Goal: Answer question/provide support: Share knowledge or assist other users

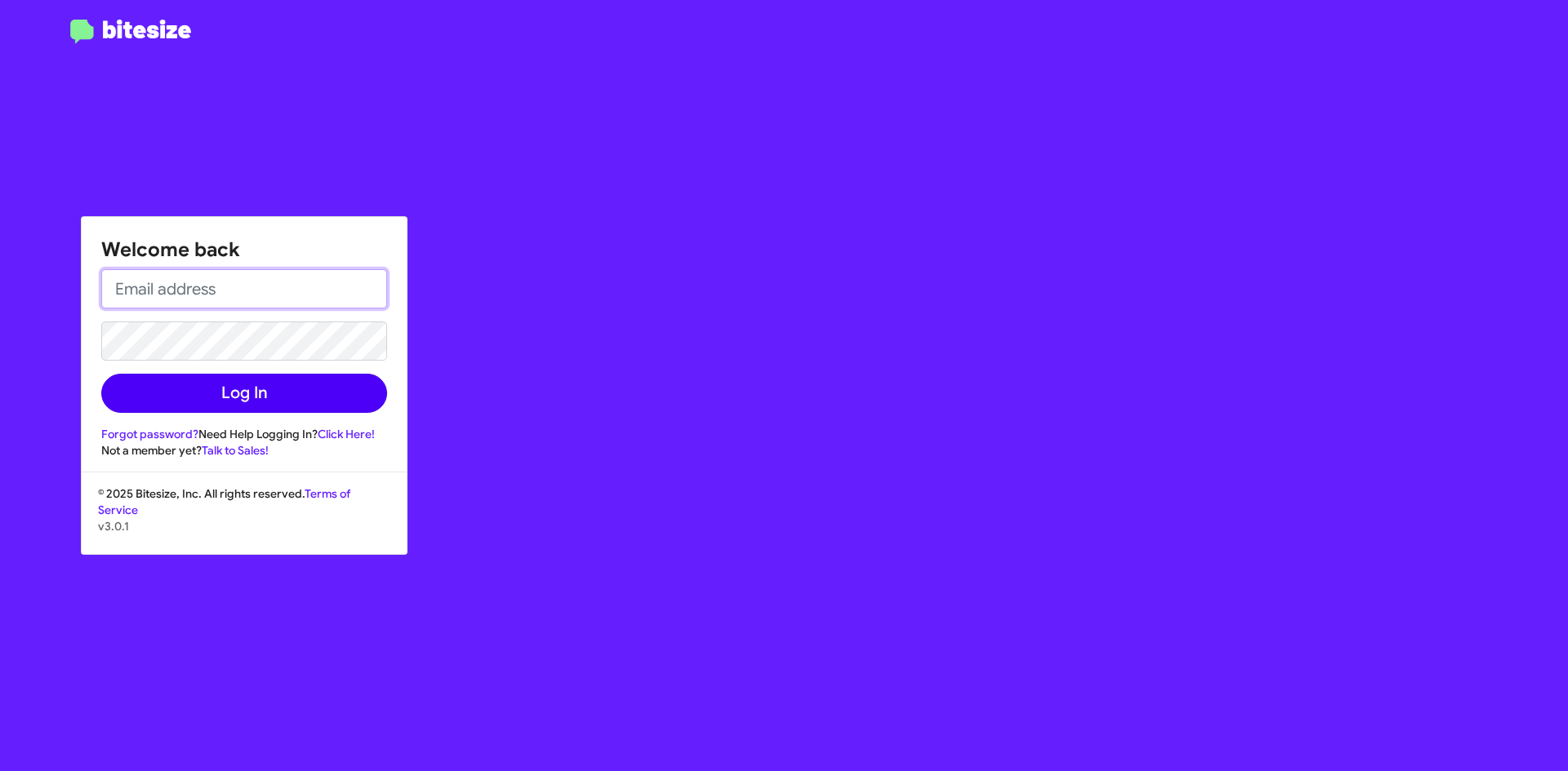
type input "[EMAIL_ADDRESS][DOMAIN_NAME]"
click at [291, 396] on button "Log In" at bounding box center [244, 394] width 285 height 40
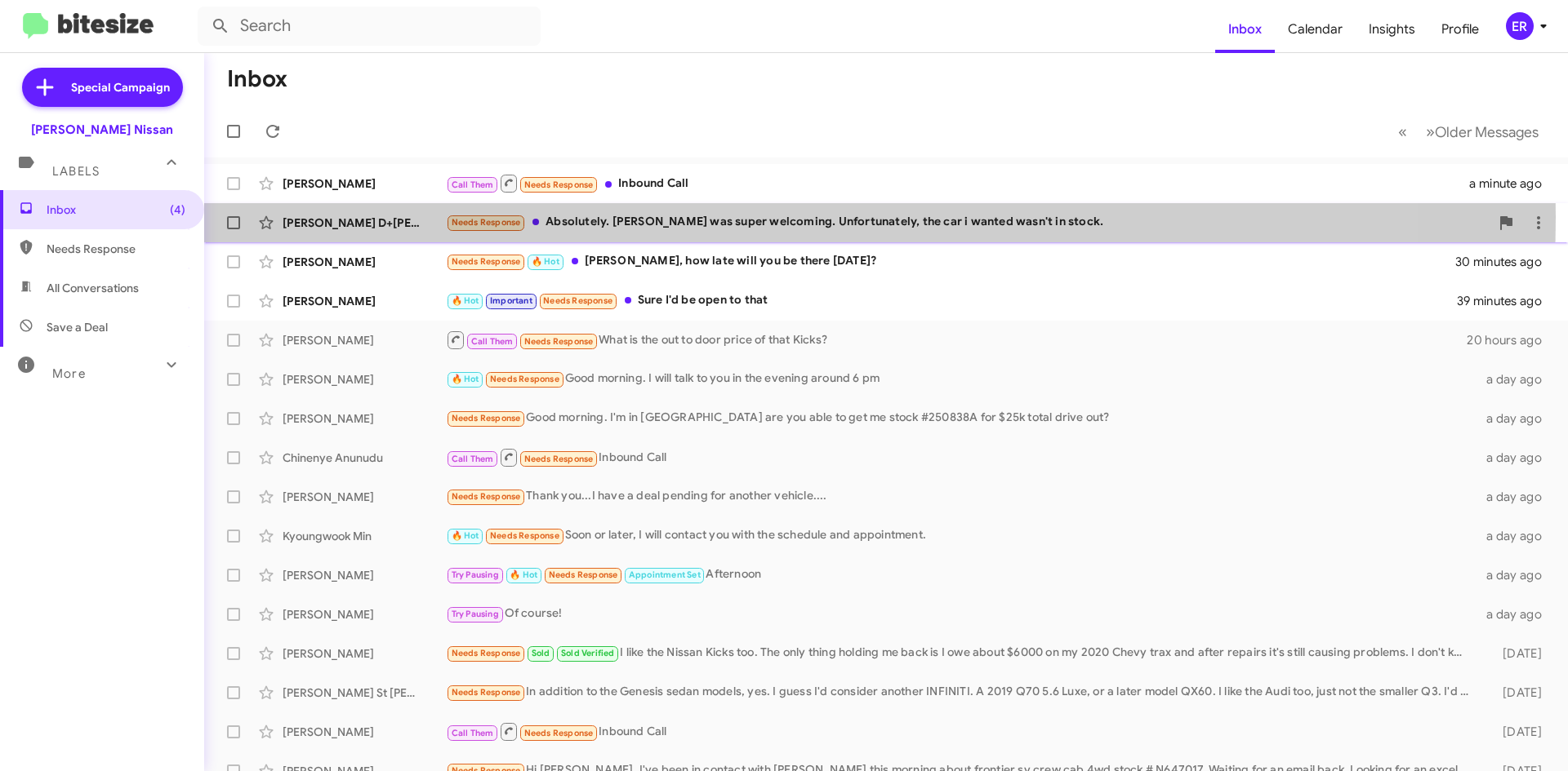
click at [656, 217] on div "Needs Response Absolutely. [PERSON_NAME] was super welcoming. Unfortunately, th…" at bounding box center [967, 222] width 1043 height 19
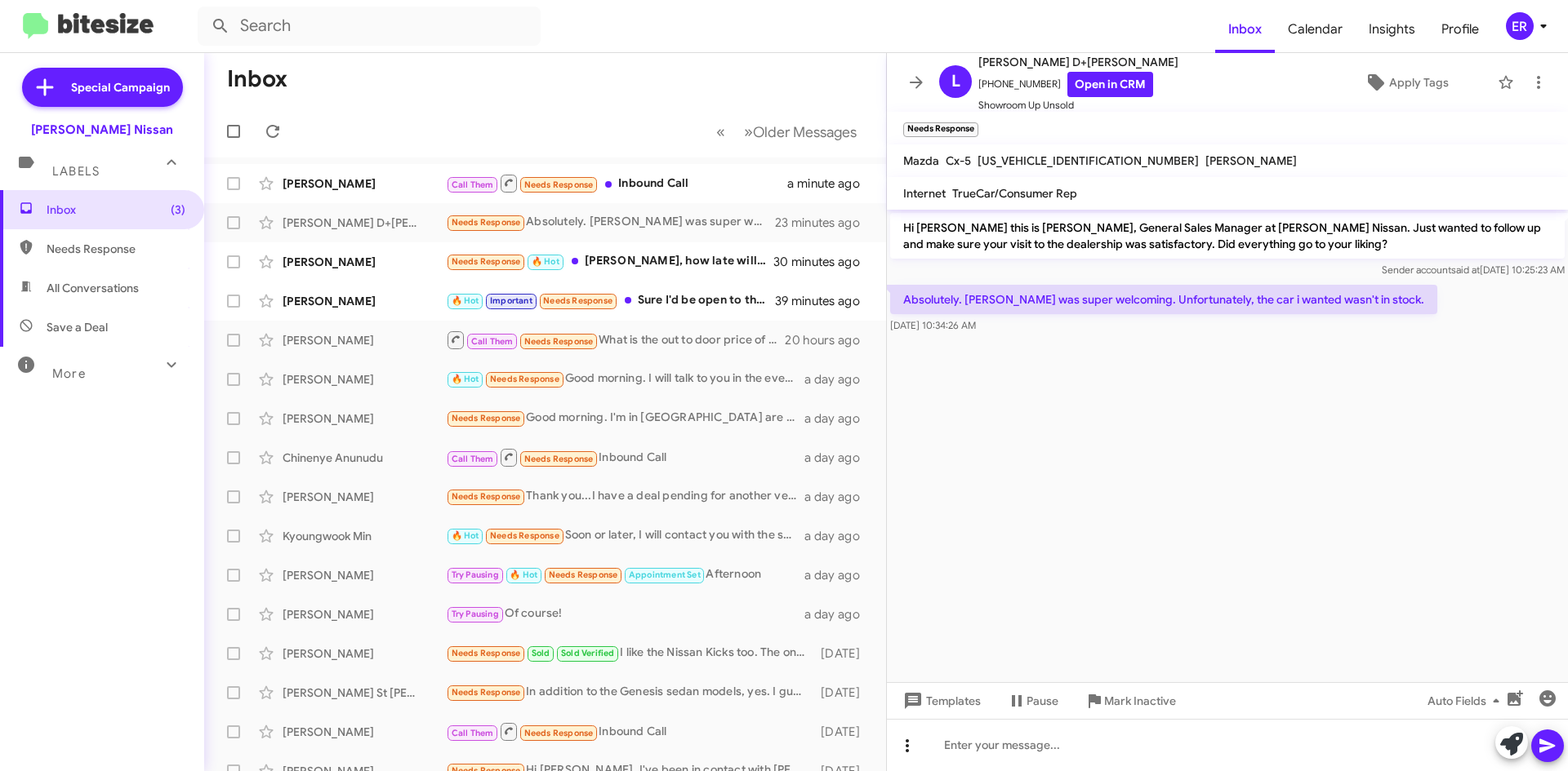
click at [899, 749] on icon at bounding box center [907, 746] width 20 height 20
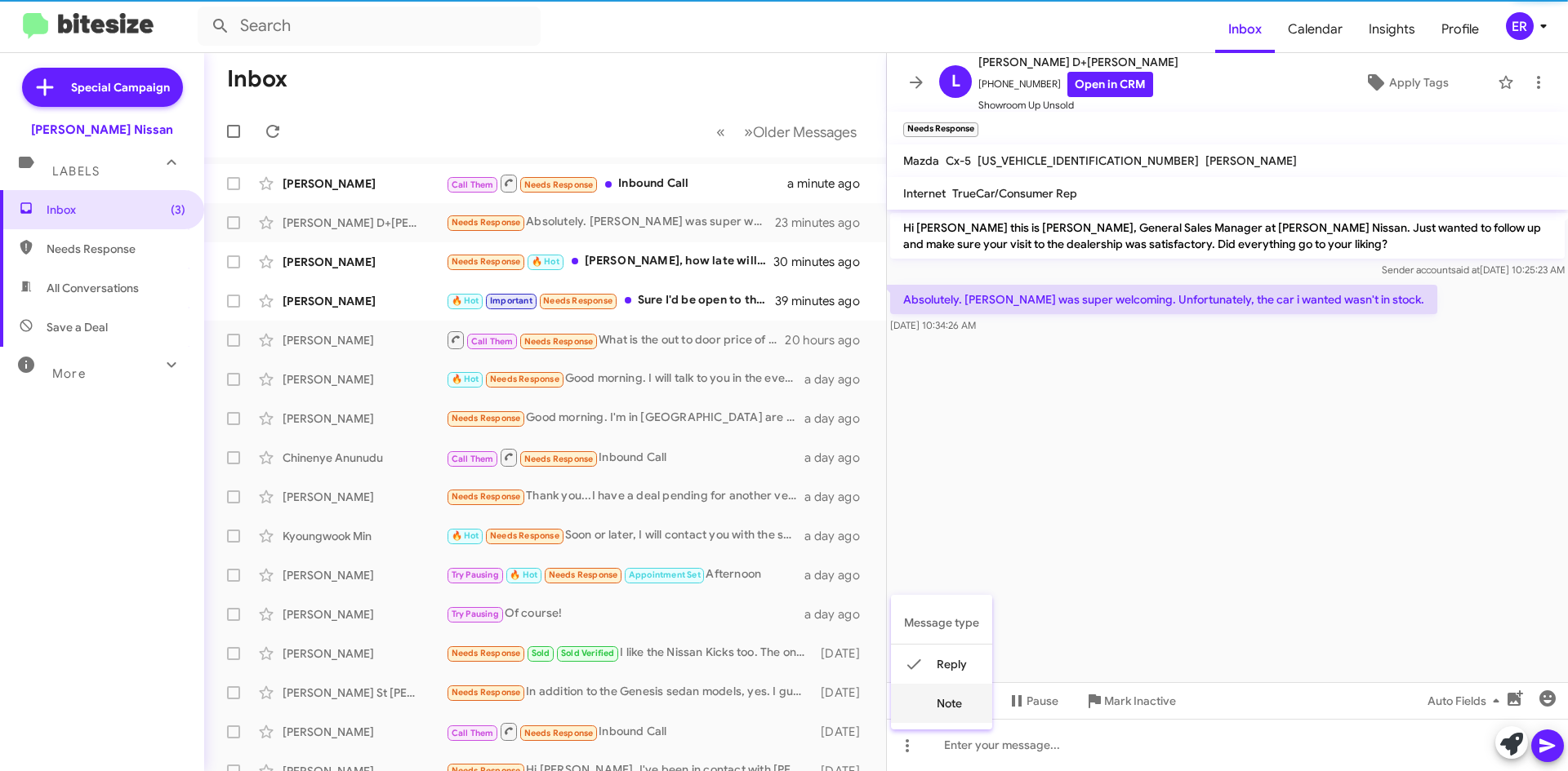
click at [931, 712] on button "note" at bounding box center [942, 704] width 102 height 40
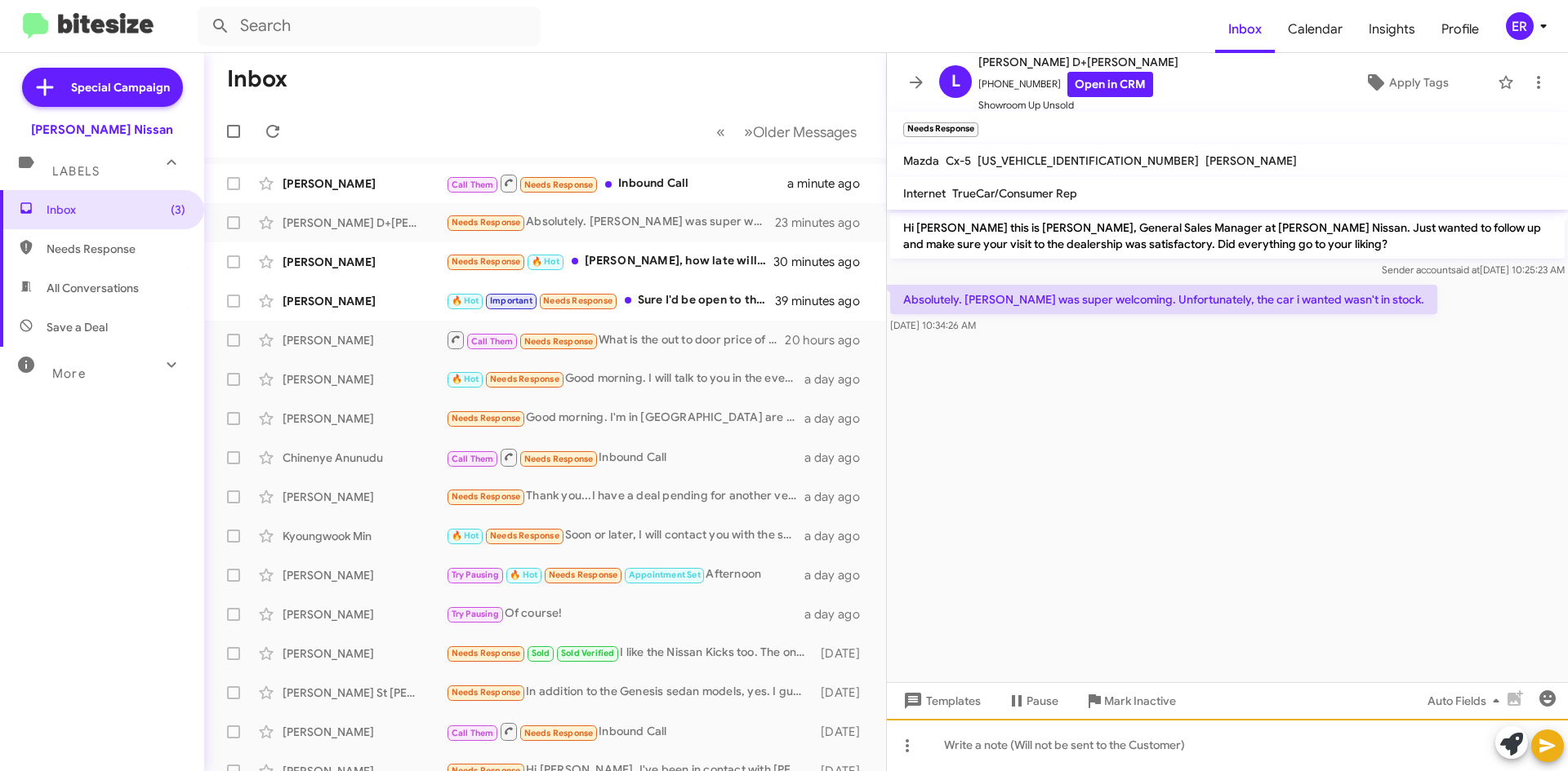
click at [957, 750] on div at bounding box center [1227, 745] width 681 height 52
click at [1004, 747] on div "on wanted carbon edition" at bounding box center [1227, 745] width 681 height 52
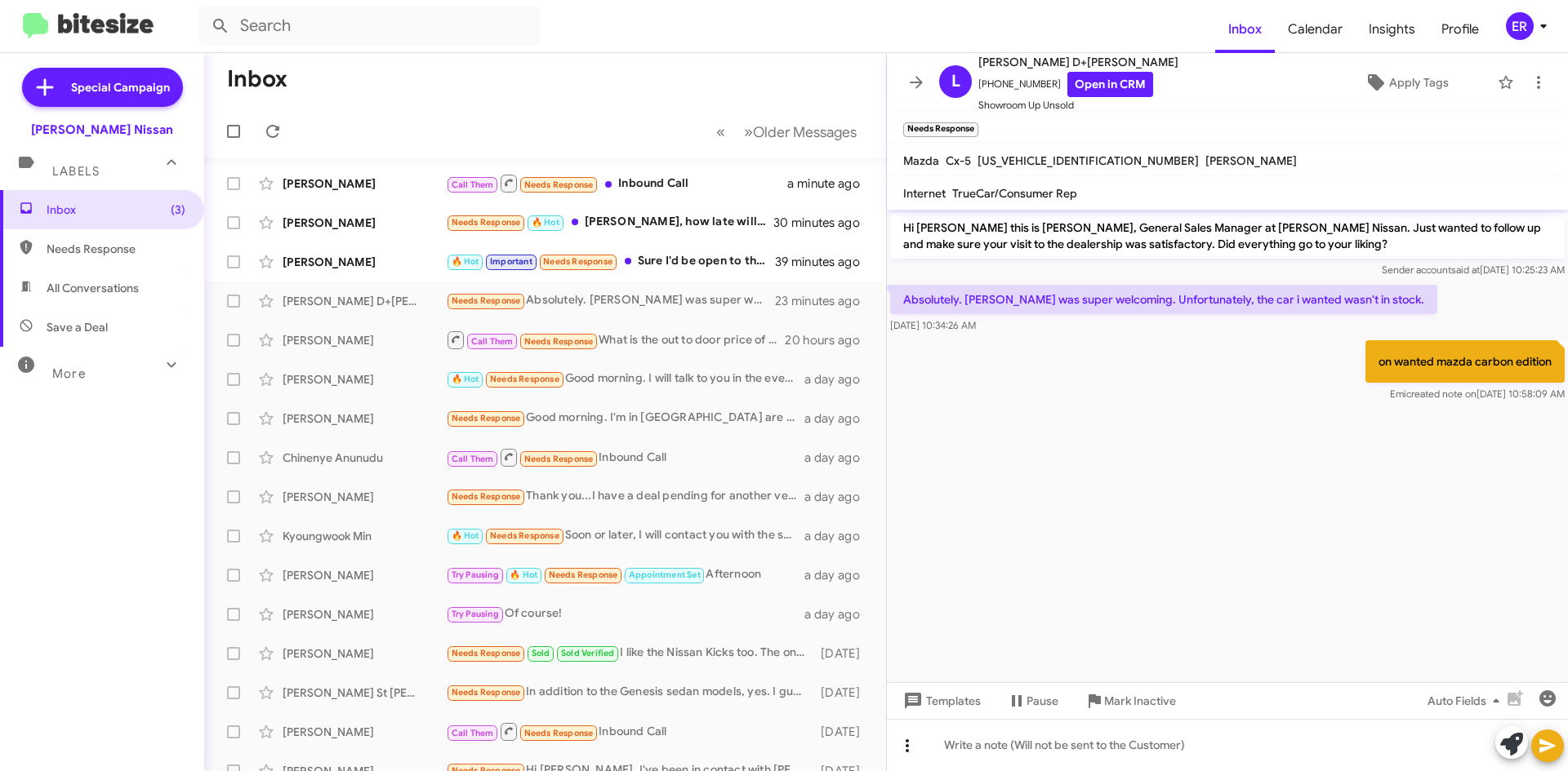
click at [913, 740] on icon at bounding box center [907, 746] width 20 height 20
click at [948, 667] on button "reply" at bounding box center [942, 665] width 102 height 40
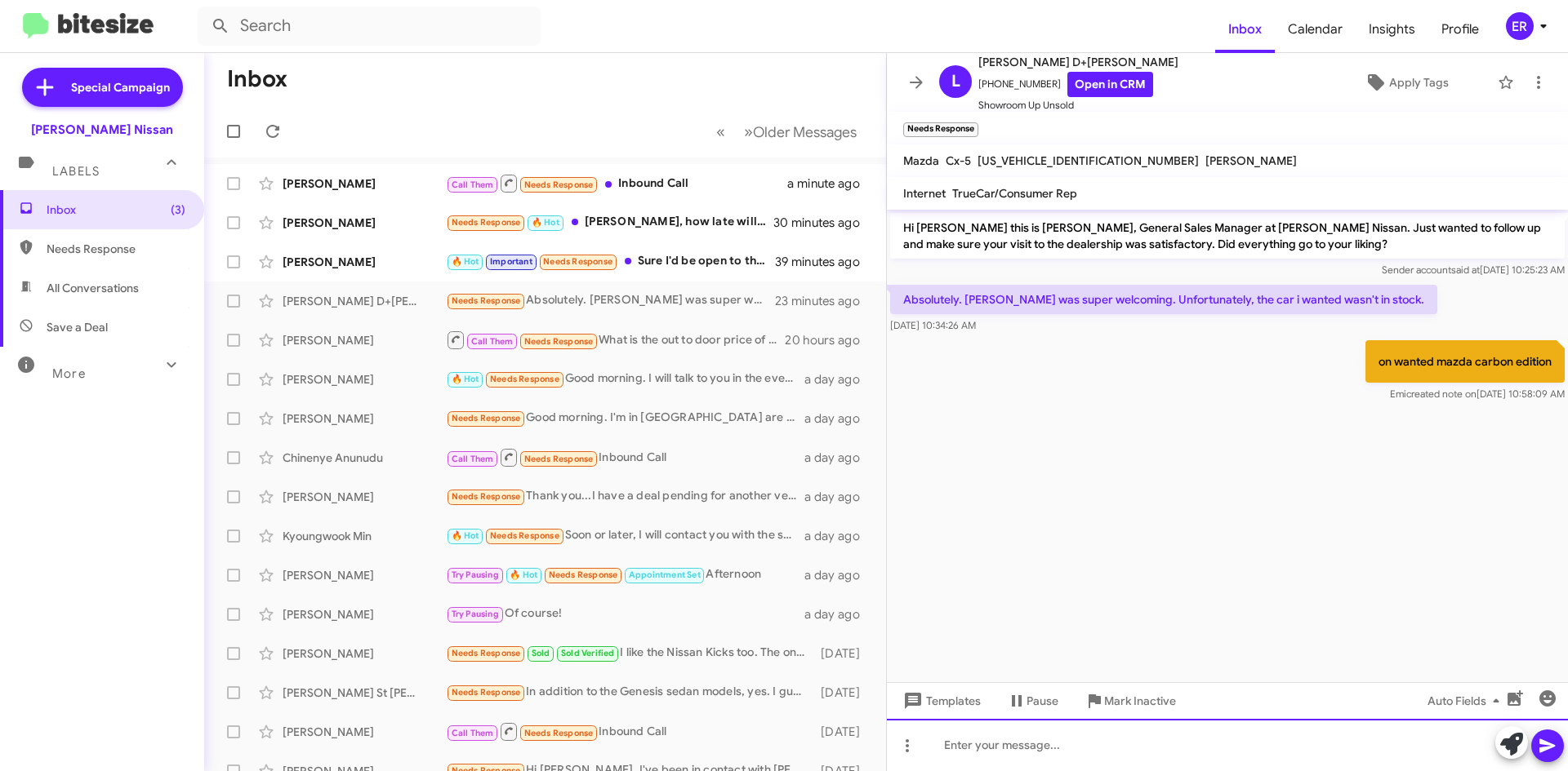
click at [965, 741] on div at bounding box center [1227, 745] width 681 height 52
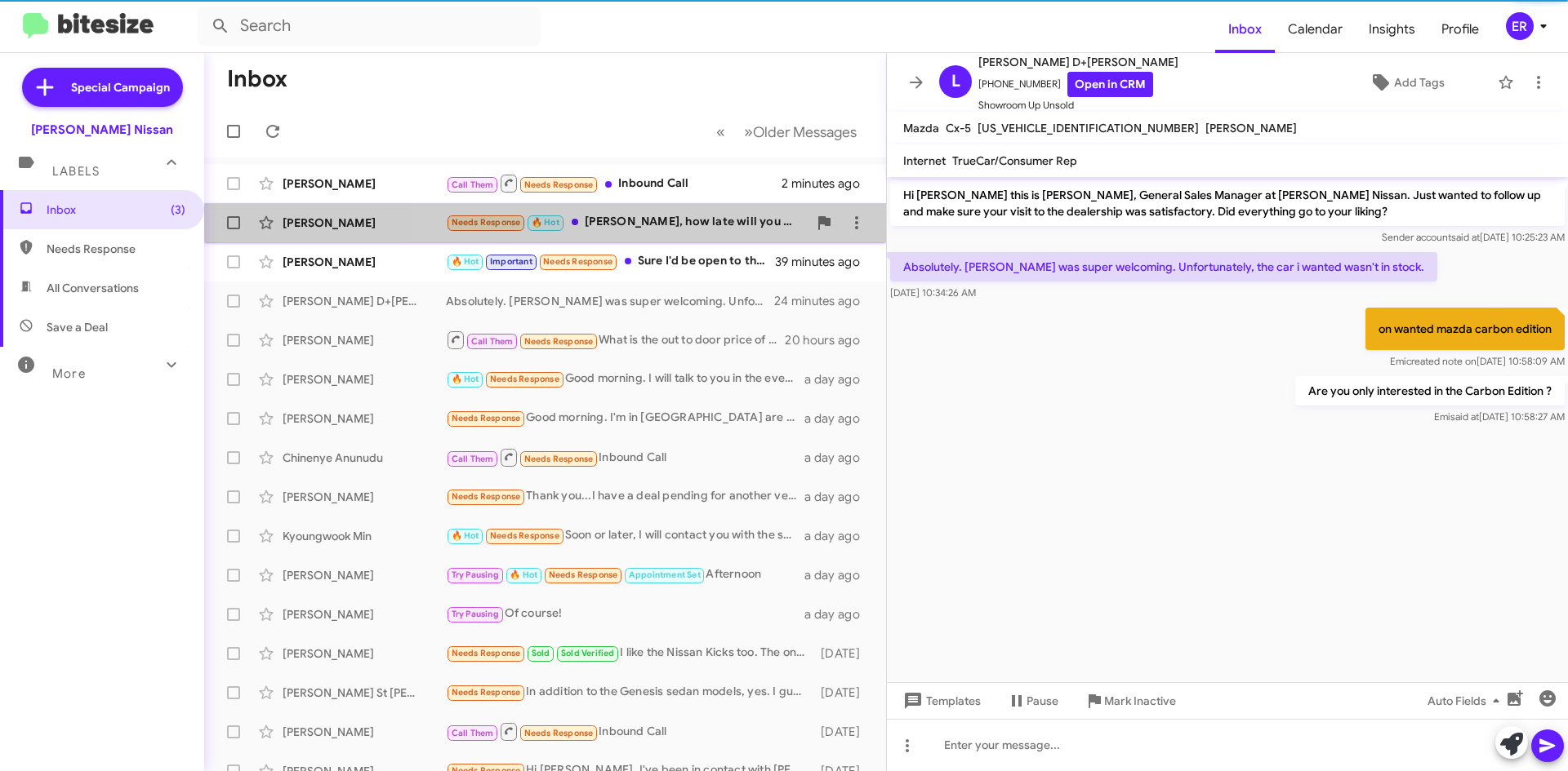
click at [666, 241] on span "[PERSON_NAME] Needs Response 🔥 Hot [PERSON_NAME], how late will you be there [D…" at bounding box center [545, 223] width 682 height 40
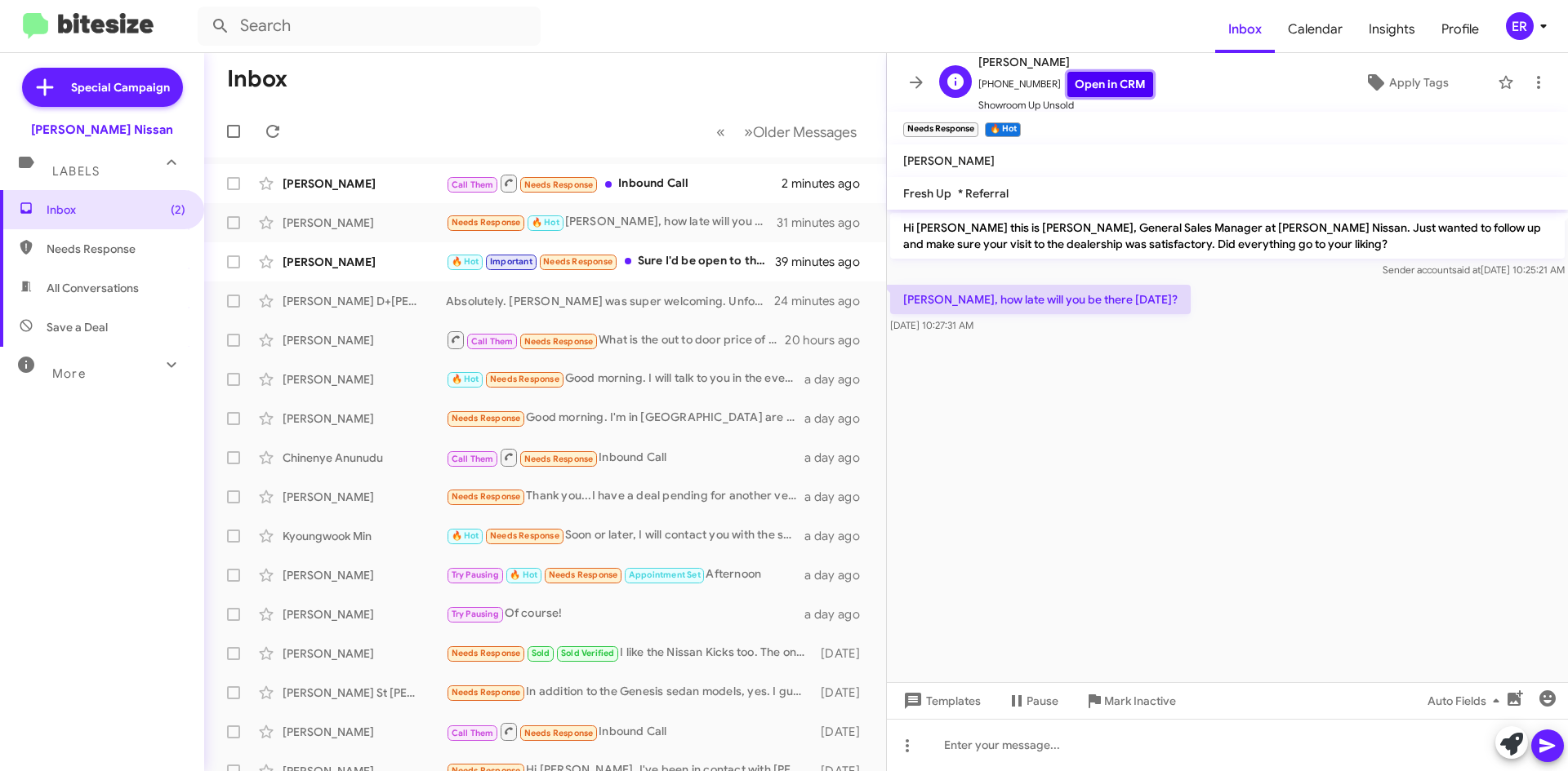
click at [1101, 82] on link "Open in CRM" at bounding box center [1109, 84] width 86 height 25
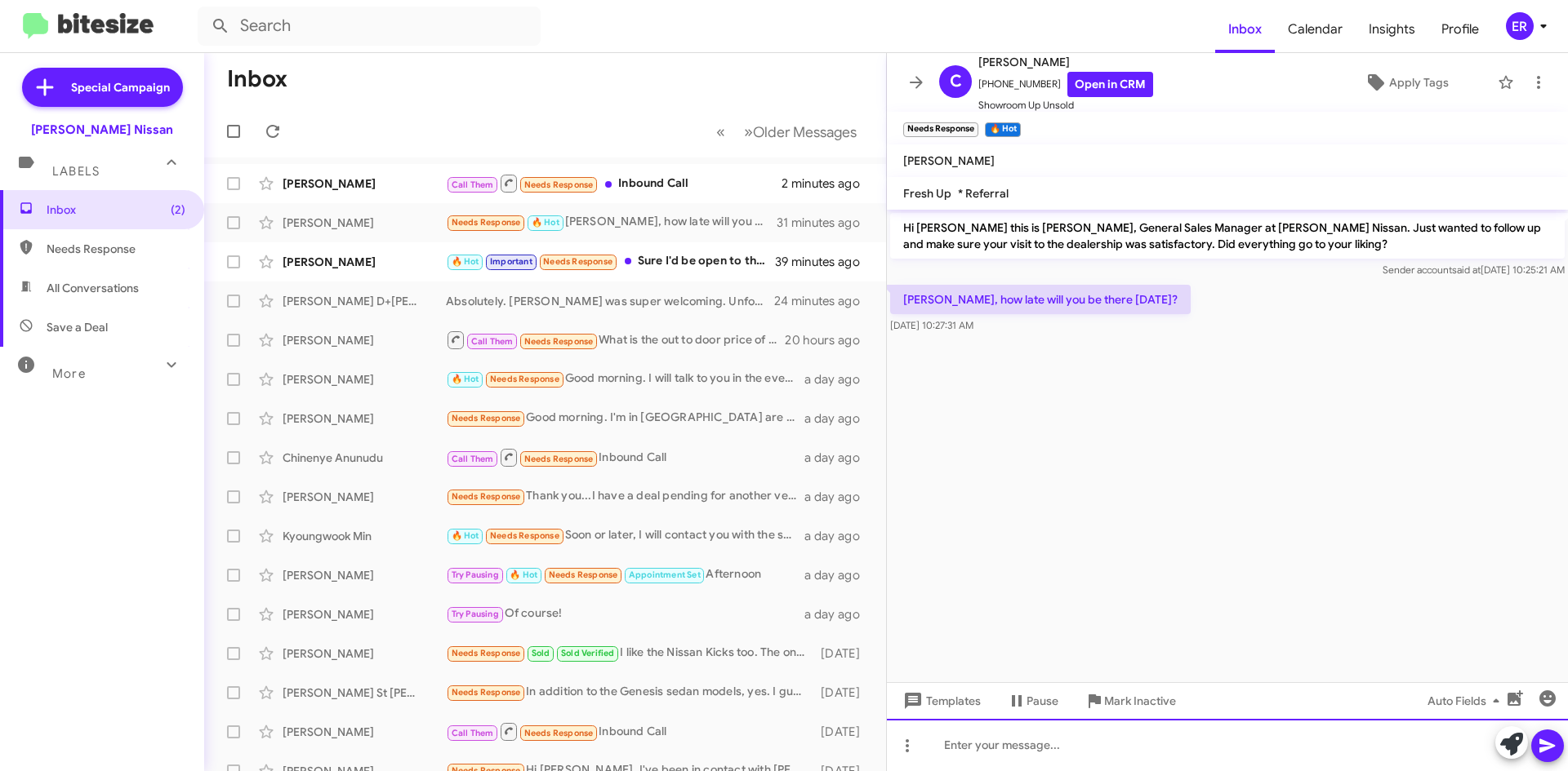
click at [988, 756] on div at bounding box center [1227, 745] width 681 height 52
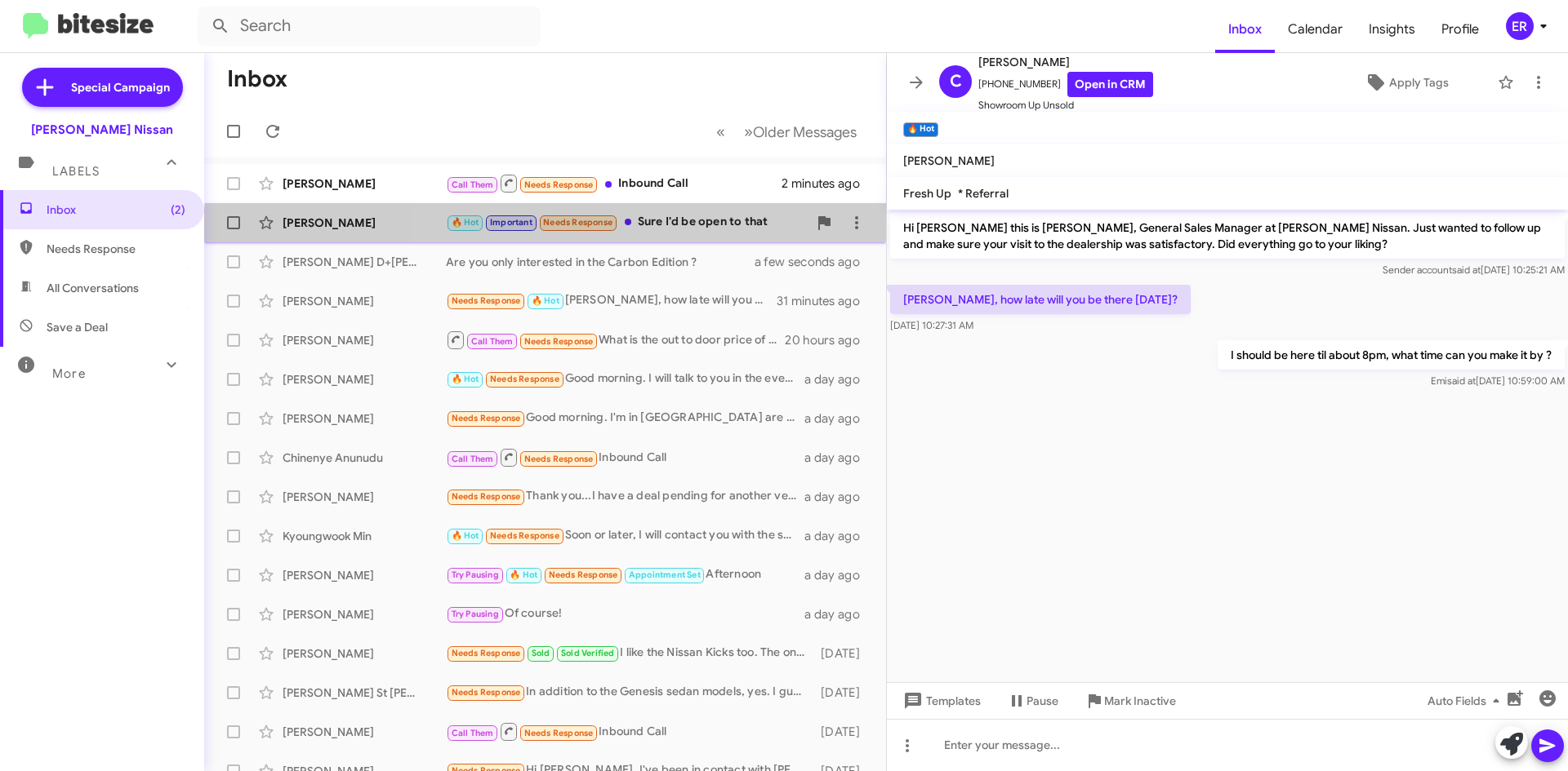
click at [685, 236] on div "[PERSON_NAME] 🔥 Hot Important Needs Response Sure I'd be open to that 40 minute…" at bounding box center [545, 222] width 655 height 33
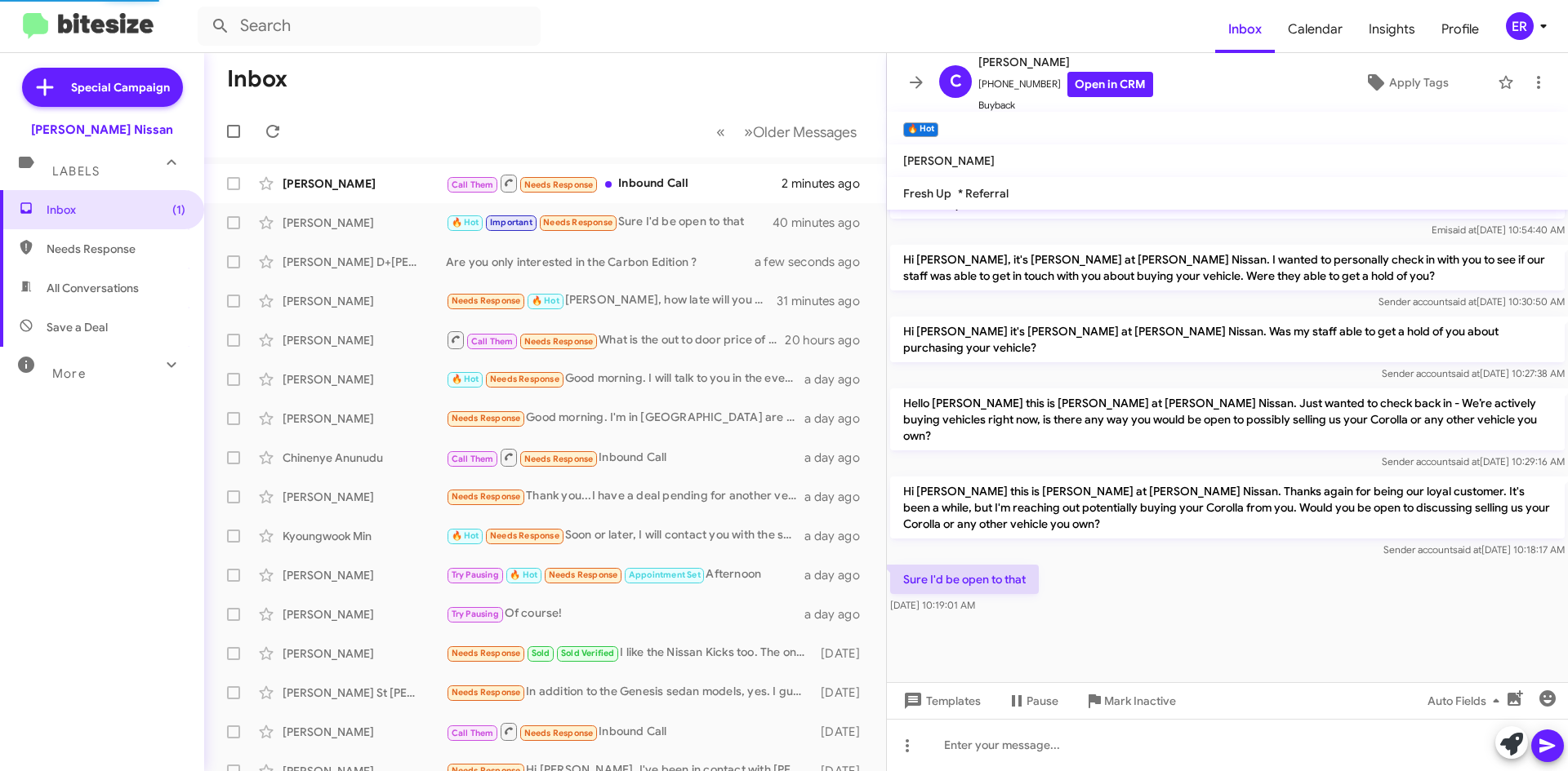
scroll to position [833, 0]
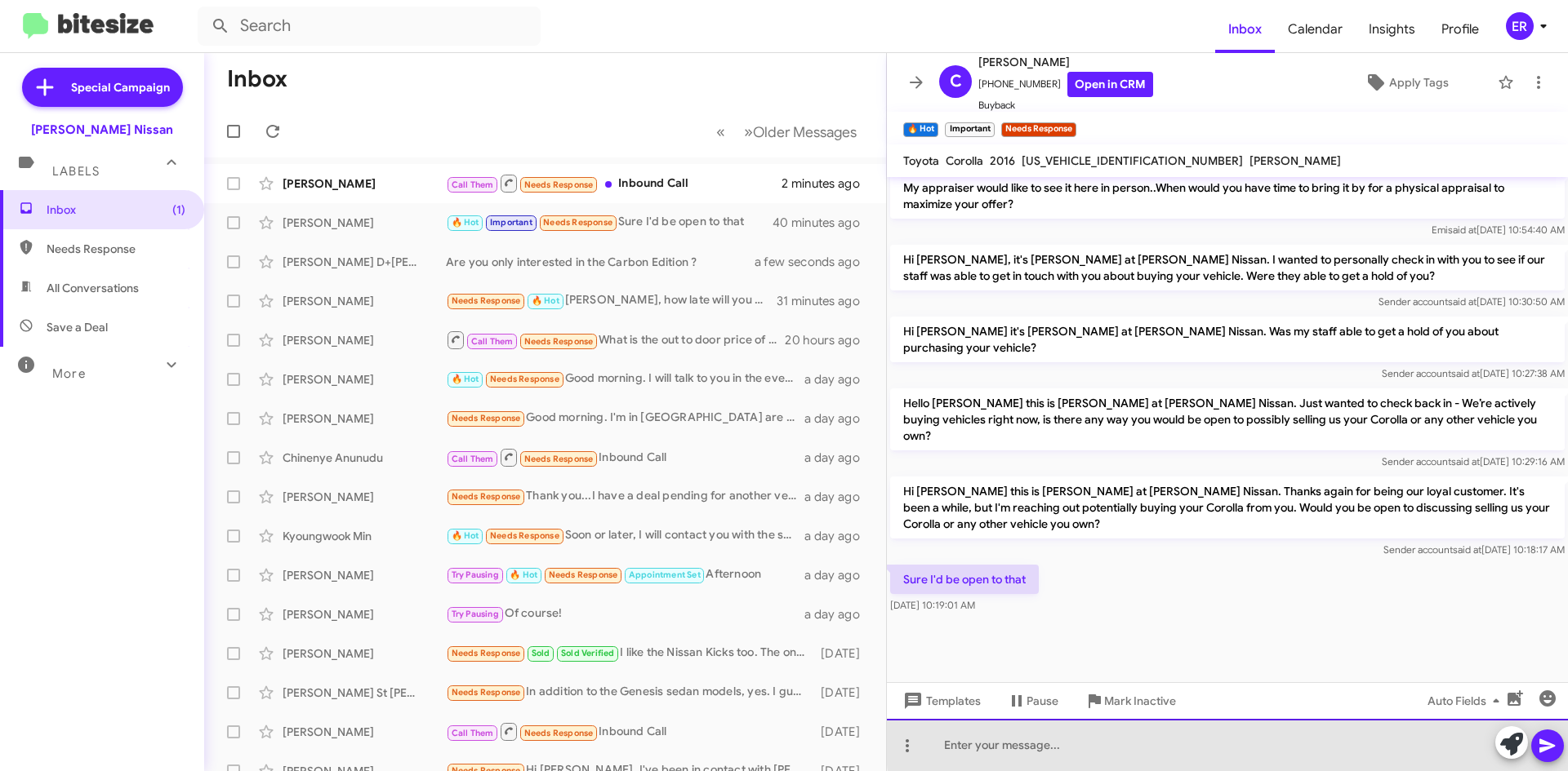
click at [1249, 743] on div at bounding box center [1227, 745] width 681 height 52
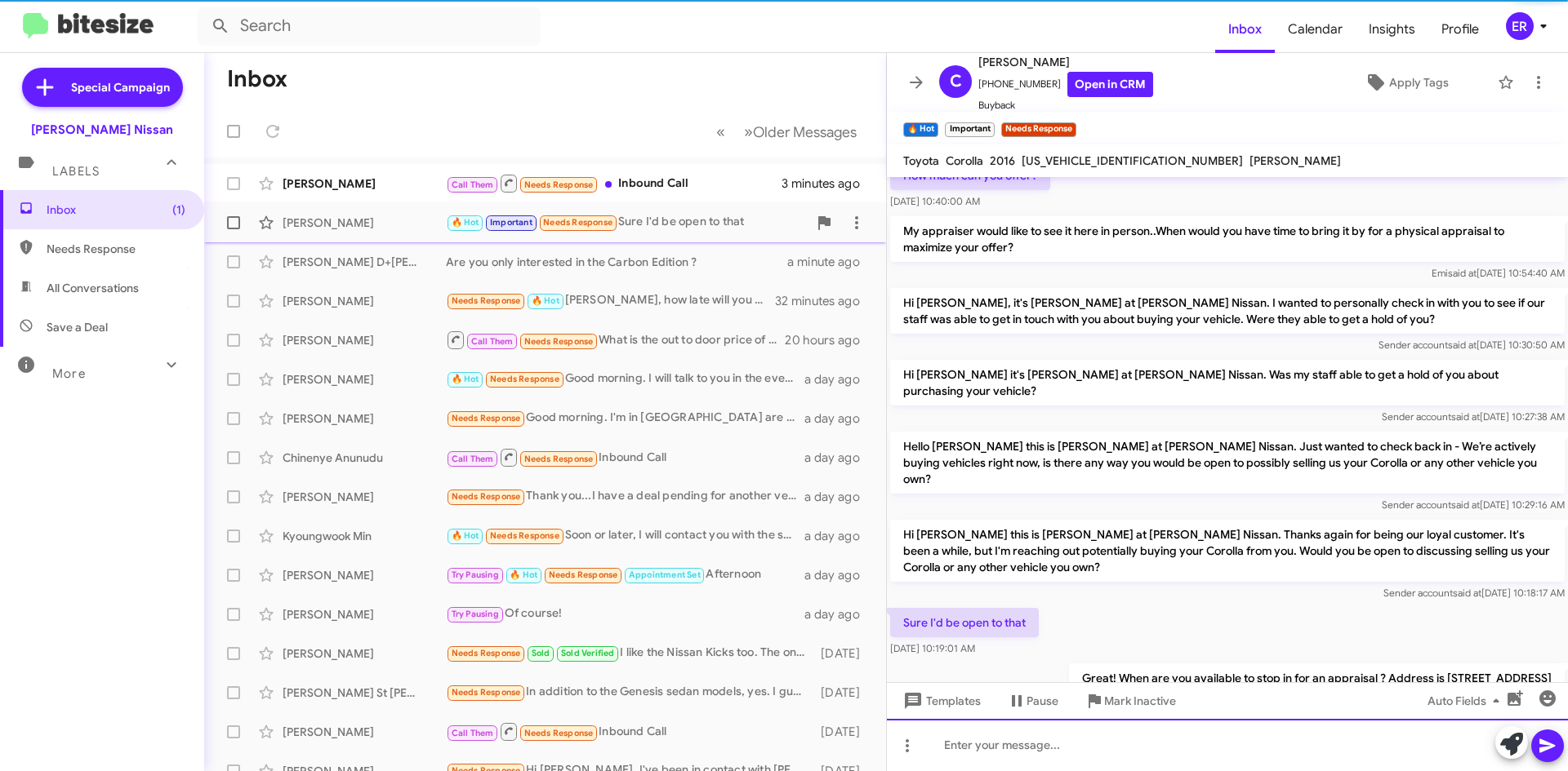
scroll to position [0, 0]
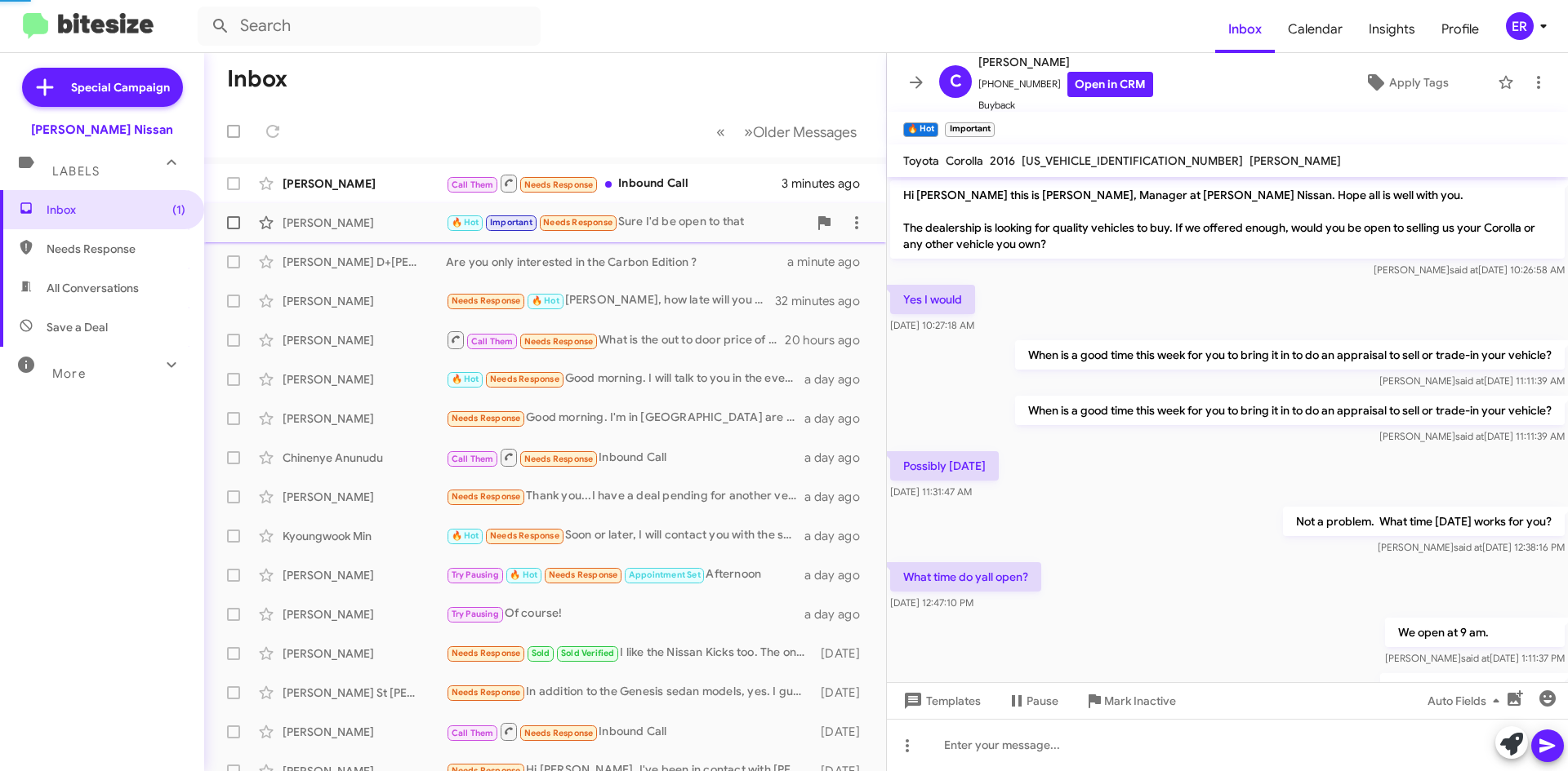
click at [687, 224] on div "🔥 Hot Important Needs Response Sure I'd be open to that" at bounding box center [626, 222] width 362 height 19
click at [664, 268] on div "Are you only interested in the Carbon Edition ?" at bounding box center [626, 262] width 362 height 16
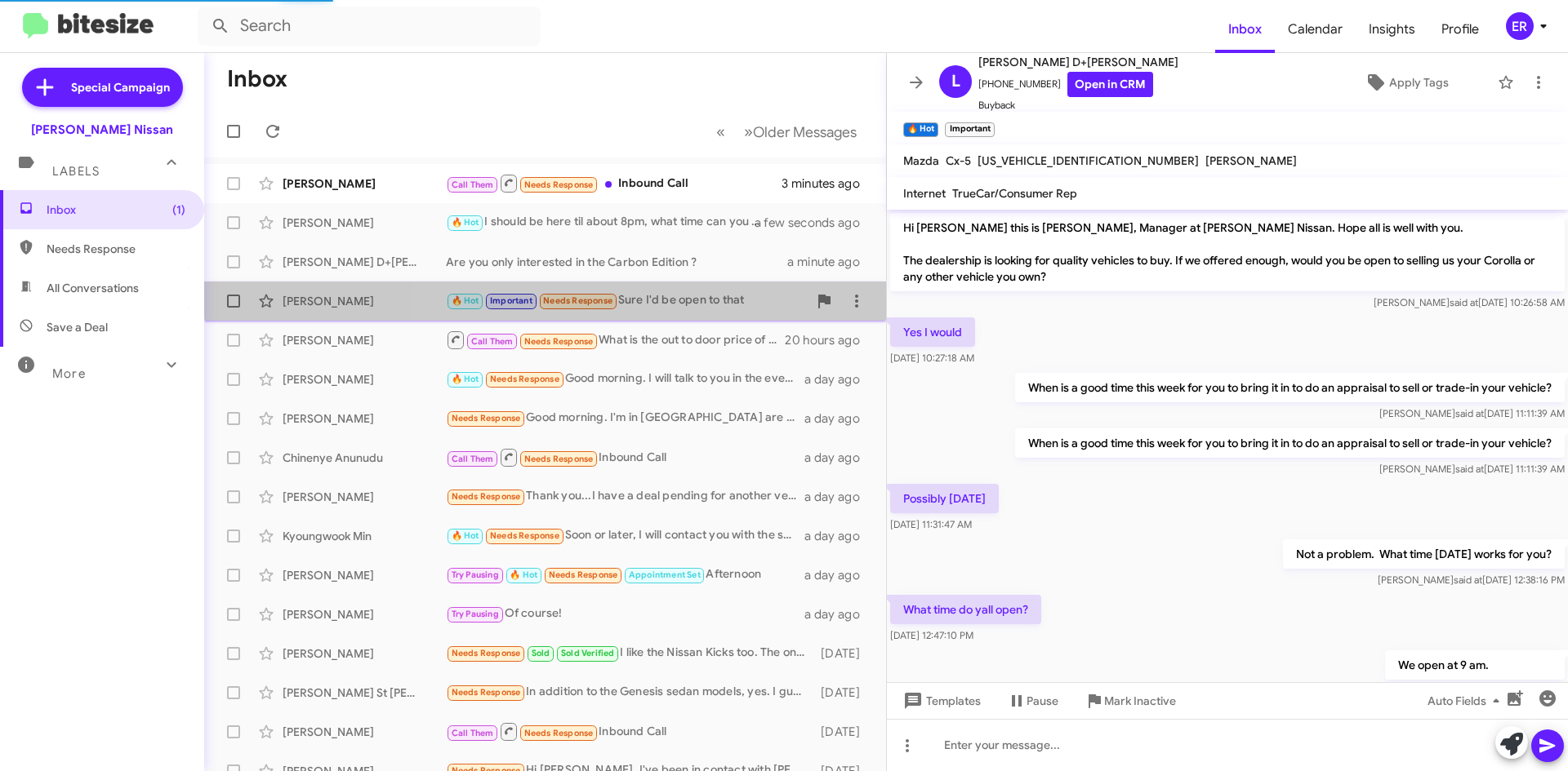
click at [649, 292] on div "🔥 Hot Important Needs Response Sure I'd be open to that" at bounding box center [626, 301] width 362 height 19
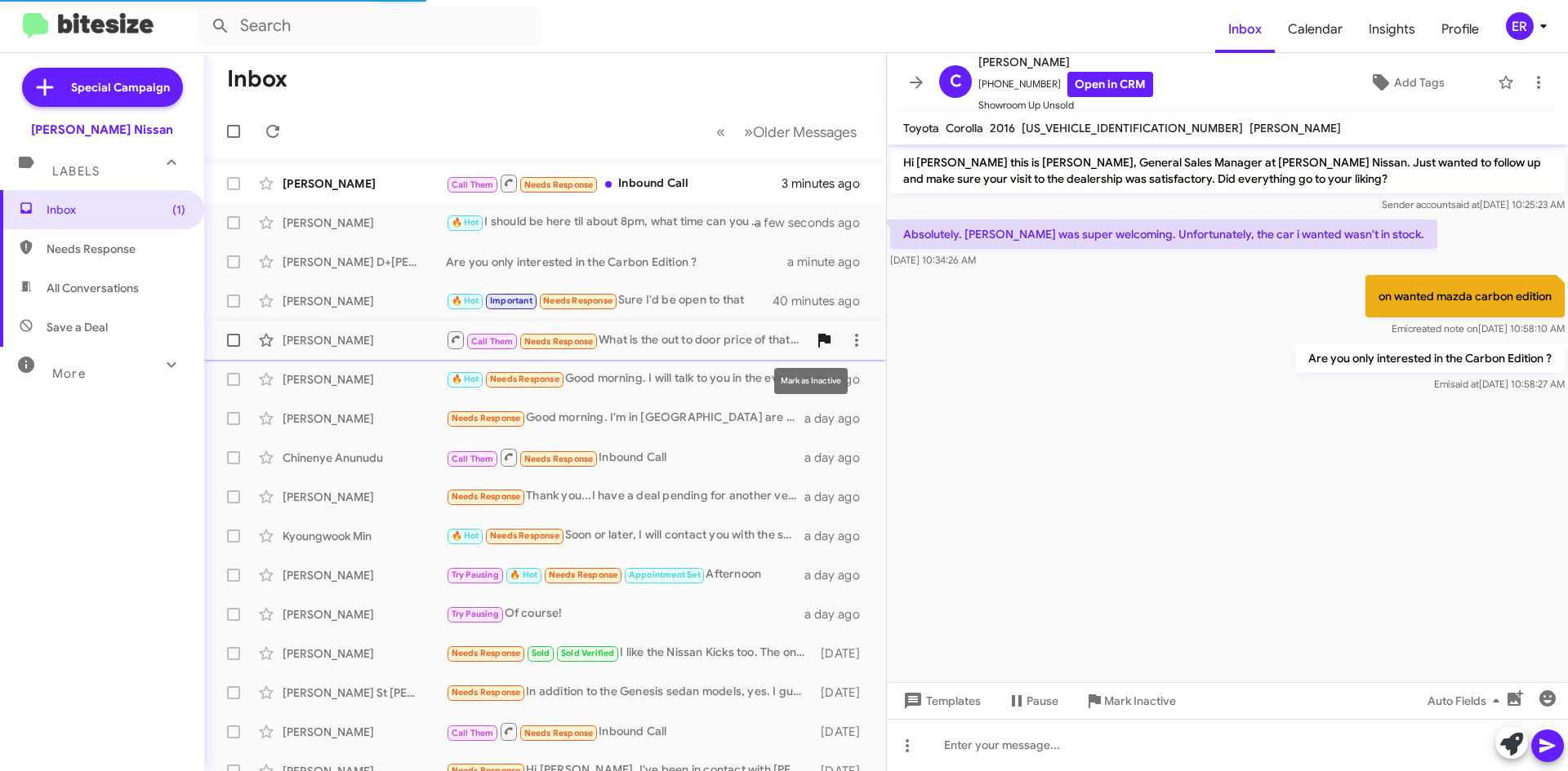
scroll to position [801, 0]
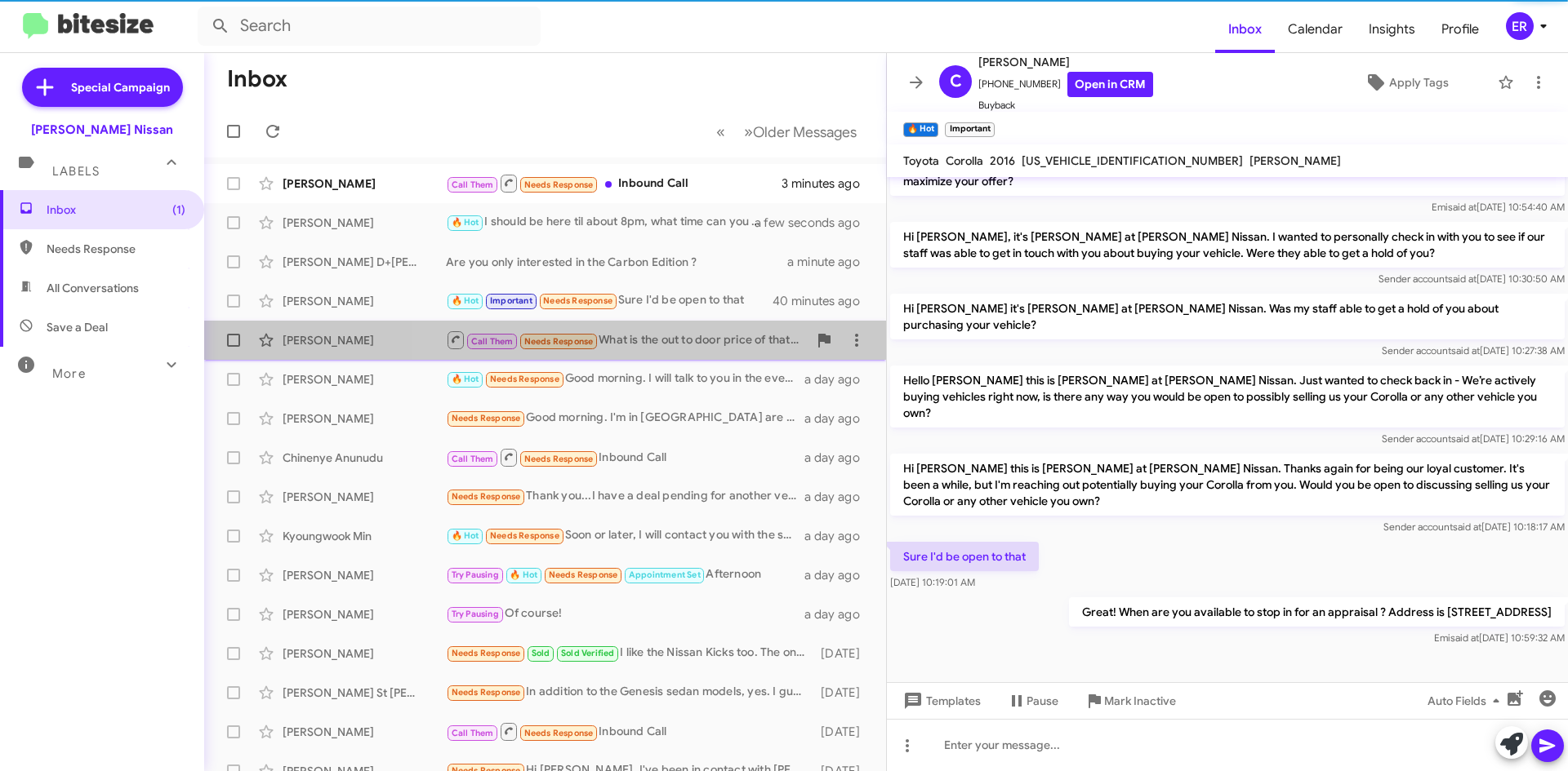
click at [687, 341] on div "Call Them Needs Response What is the out to door price of that Kicks?" at bounding box center [626, 340] width 362 height 21
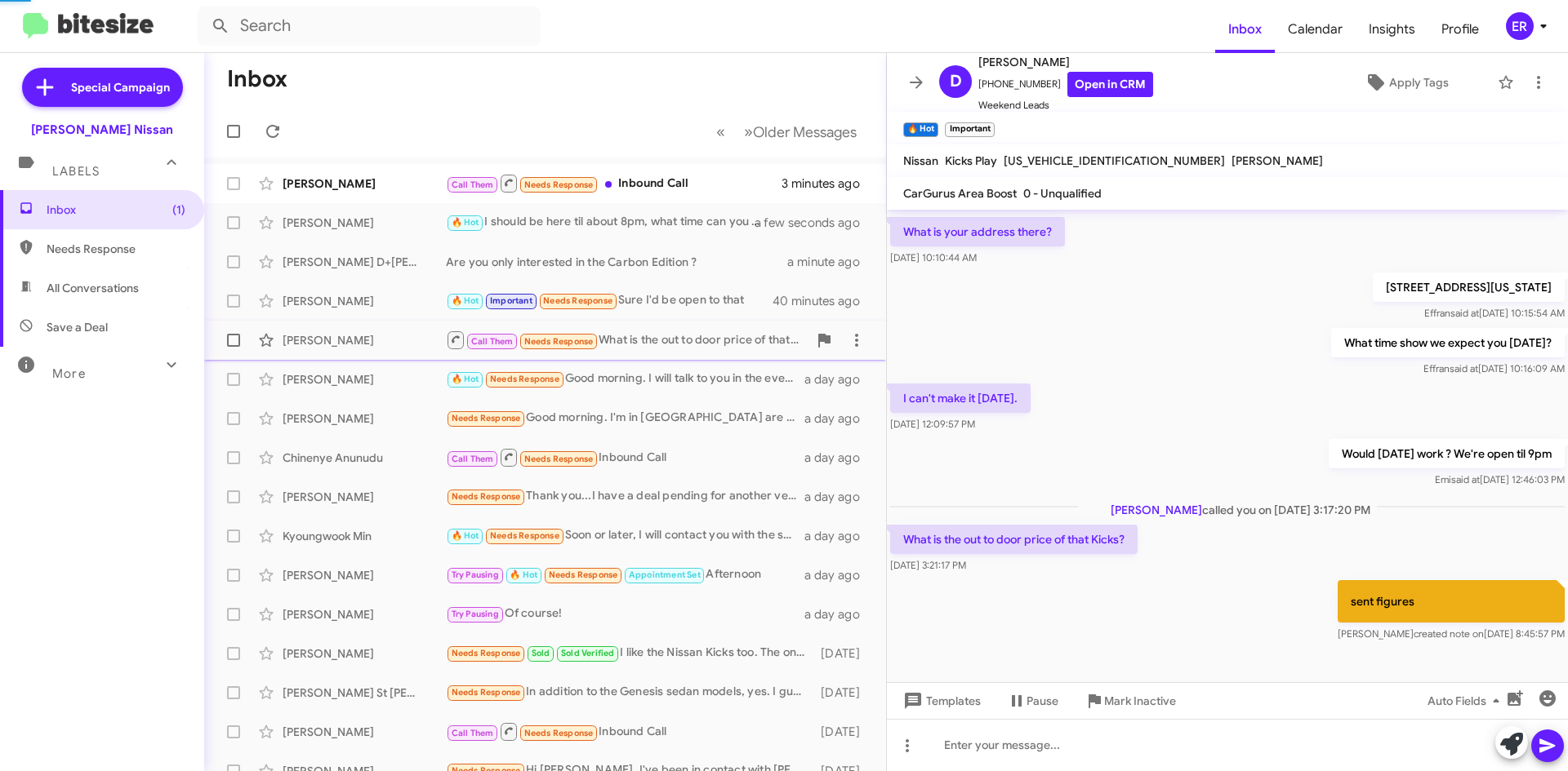
scroll to position [68, 0]
click at [687, 341] on div "Call Them Needs Response What is the out to door price of that Kicks?" at bounding box center [626, 340] width 362 height 21
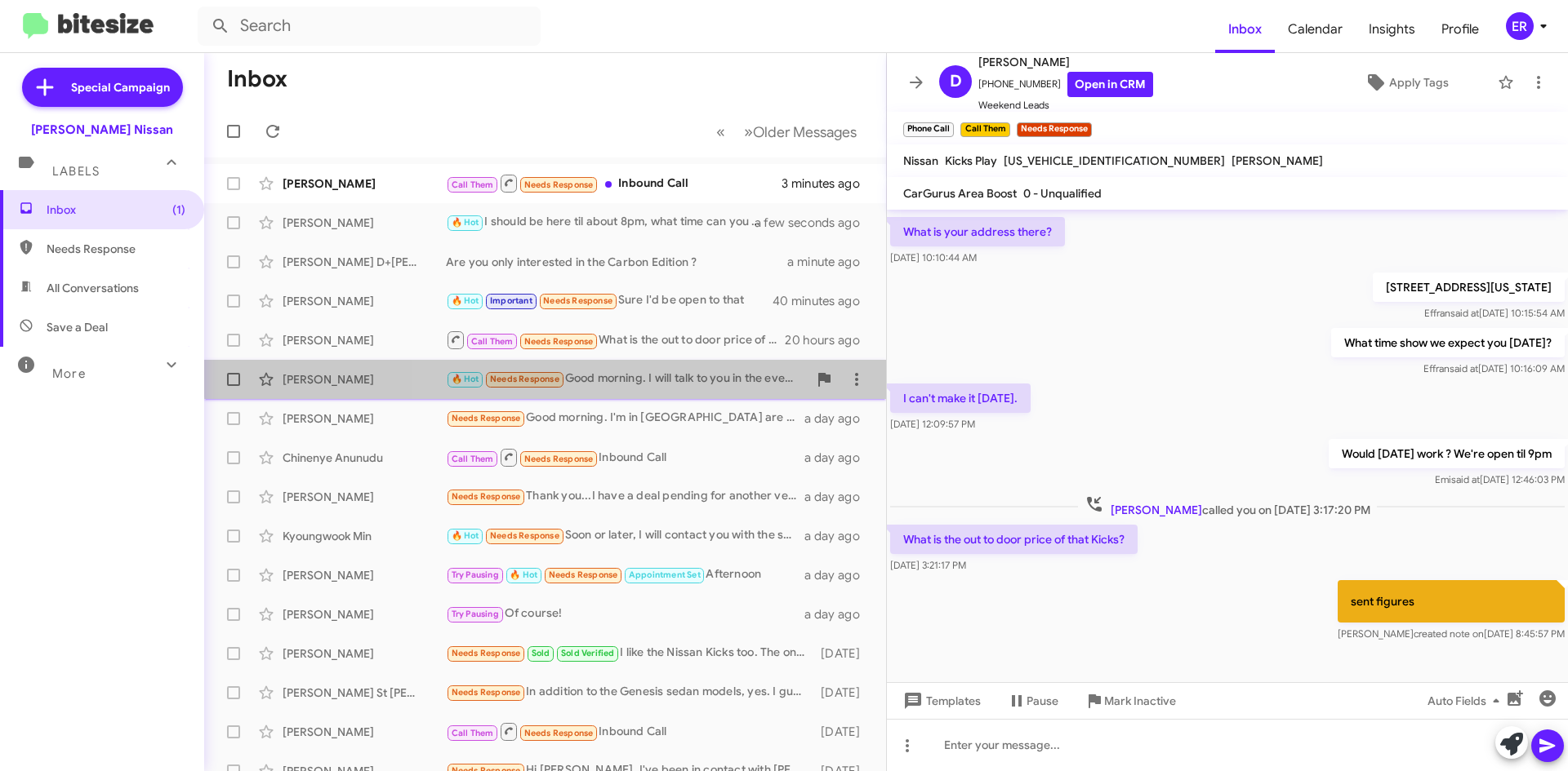
click at [670, 371] on div "🔥 Hot Needs Response Good morning. I will talk to you in the evening around 6 pm" at bounding box center [626, 379] width 362 height 19
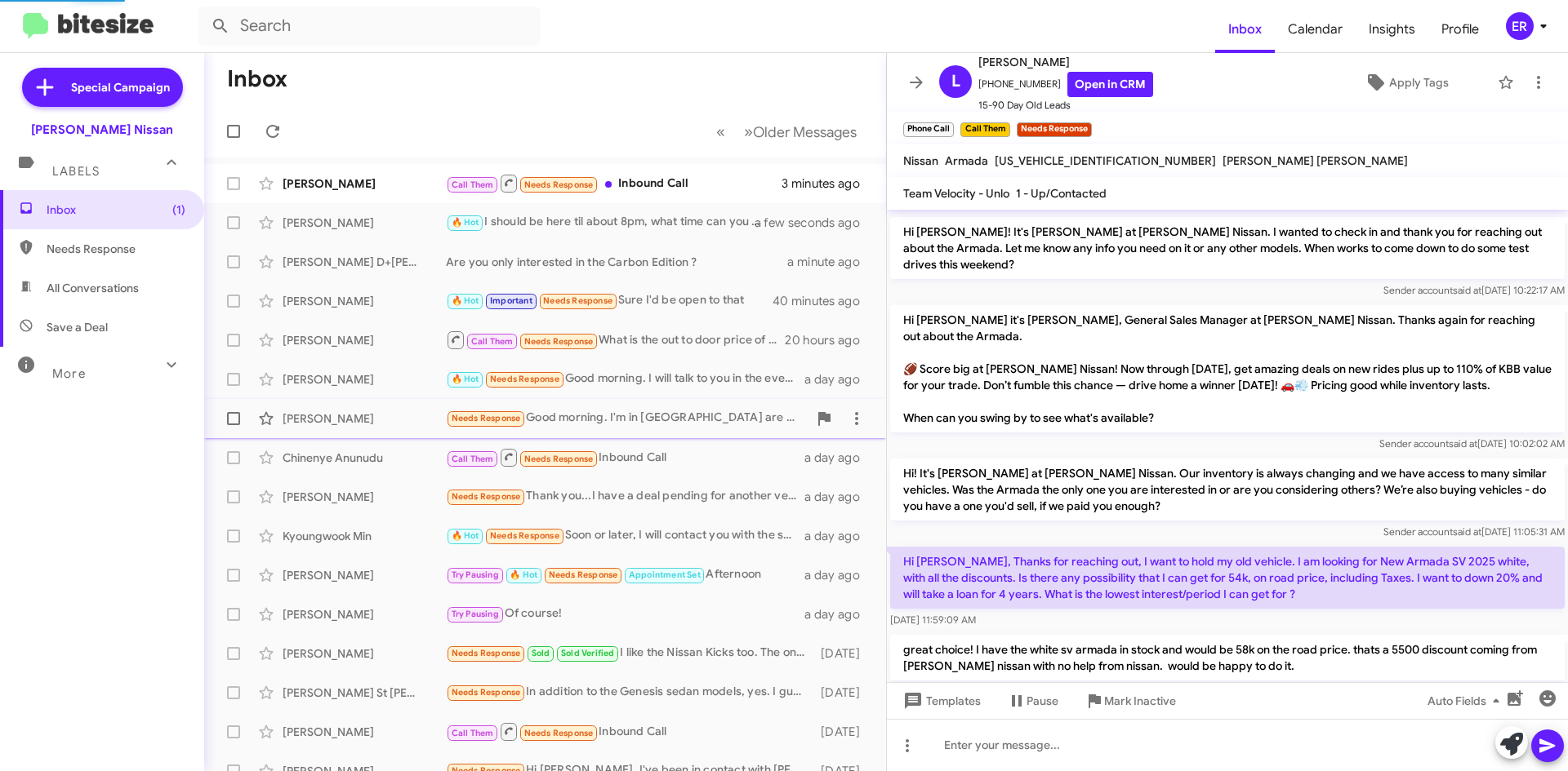
scroll to position [384, 0]
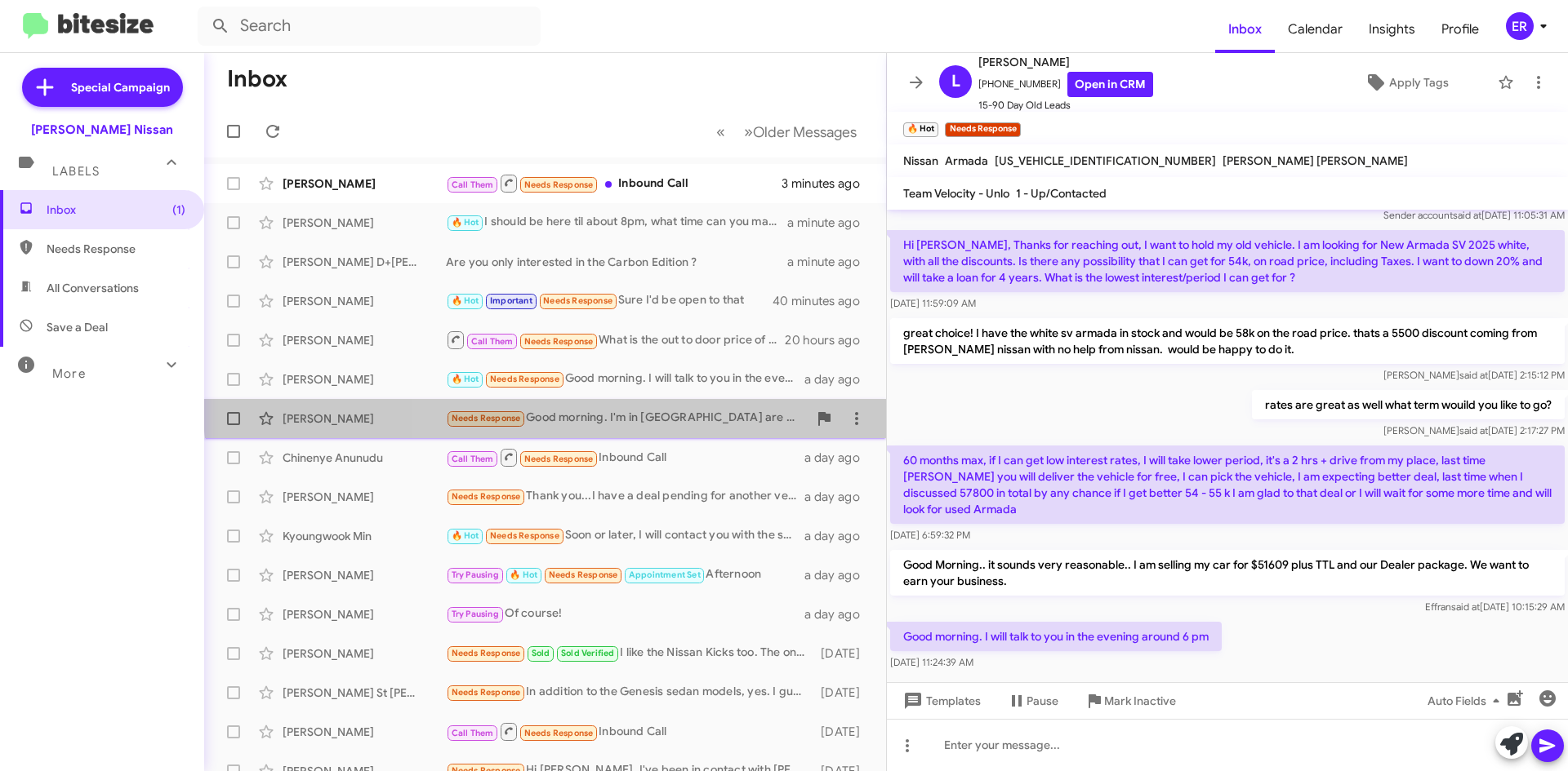
click at [658, 405] on div "[PERSON_NAME] Needs Response Good morning. I'm in [GEOGRAPHIC_DATA] are you abl…" at bounding box center [545, 418] width 655 height 33
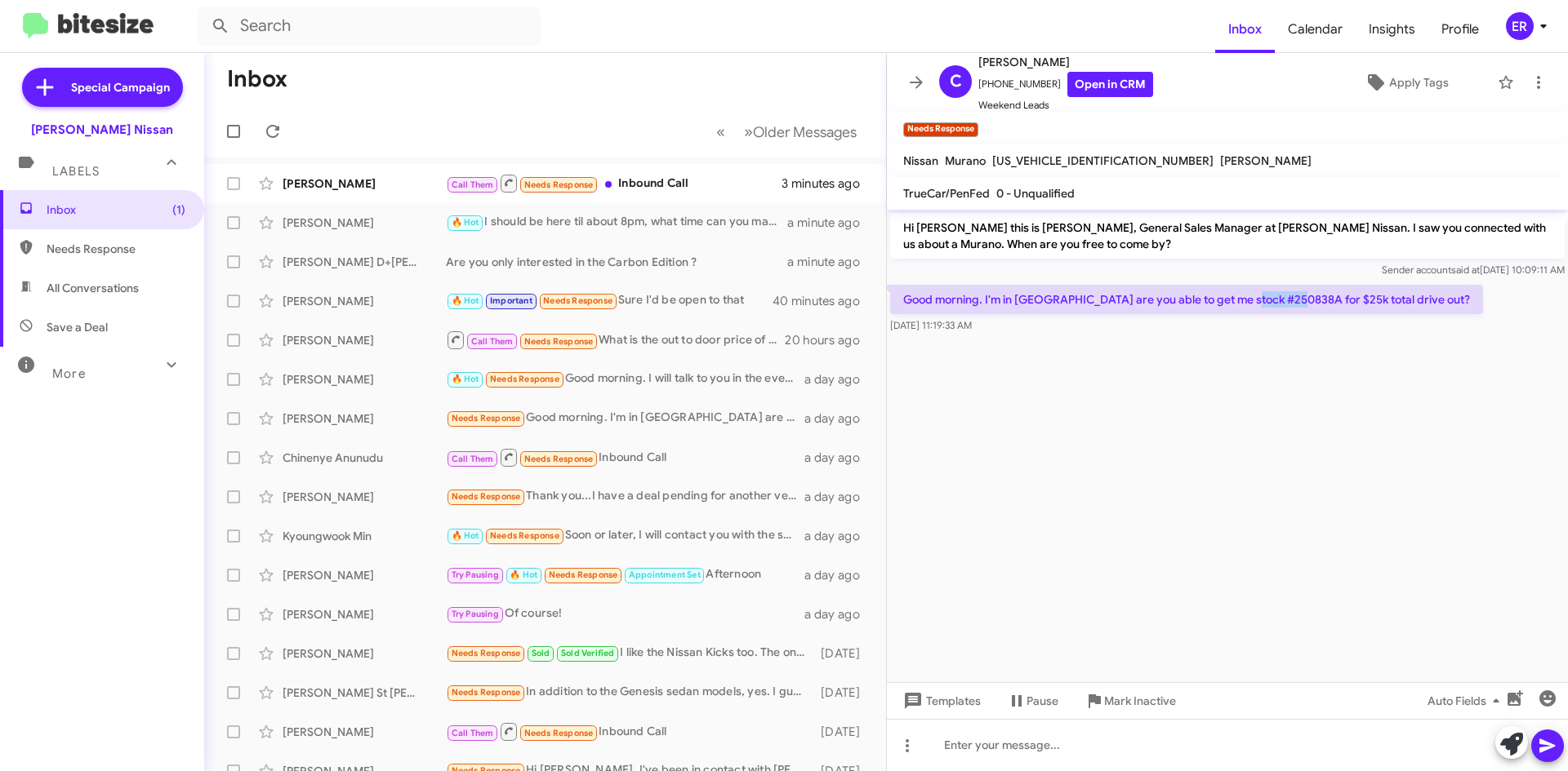
drag, startPoint x: 1292, startPoint y: 297, endPoint x: 1242, endPoint y: 297, distance: 50.0
click at [1242, 297] on p "Good morning. I'm in [GEOGRAPHIC_DATA] are you able to get me stock #250838A fo…" at bounding box center [1187, 299] width 593 height 29
copy p "250838A"
click at [1081, 88] on link "Open in CRM" at bounding box center [1109, 84] width 86 height 25
